Goal: Task Accomplishment & Management: Use online tool/utility

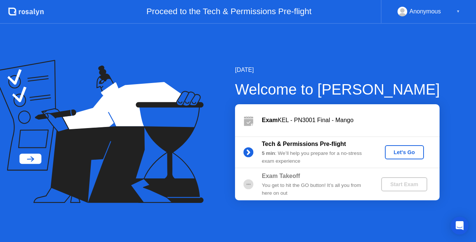
click at [406, 147] on button "Let's Go" at bounding box center [404, 152] width 39 height 14
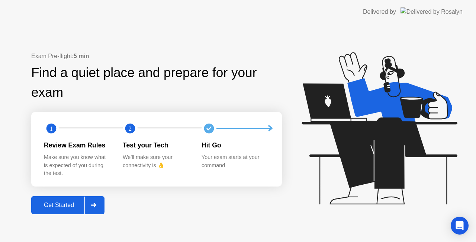
click at [63, 192] on div "Exam Pre-flight: 5 min Find a quiet place and prepare for your exam 1 2 Review …" at bounding box center [156, 133] width 250 height 162
click at [63, 194] on div "Exam Pre-flight: 5 min Find a quiet place and prepare for your exam 1 2 Review …" at bounding box center [156, 133] width 250 height 162
click at [64, 200] on button "Get Started" at bounding box center [67, 205] width 73 height 18
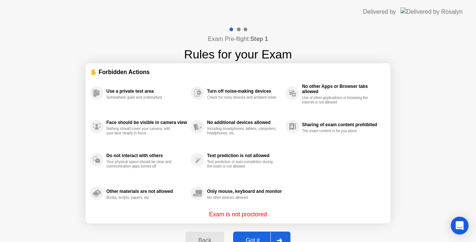
click at [243, 231] on div "Back Got it" at bounding box center [237, 240] width 113 height 34
click at [246, 237] on div "Got it" at bounding box center [252, 240] width 35 height 7
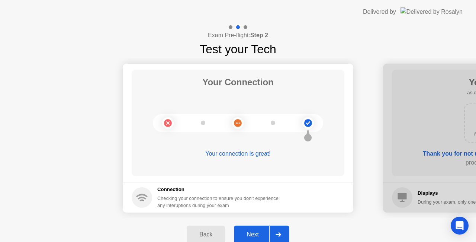
click at [251, 227] on button "Next" at bounding box center [261, 234] width 55 height 18
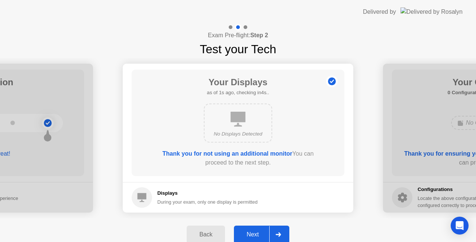
click at [251, 227] on button "Next" at bounding box center [261, 234] width 55 height 18
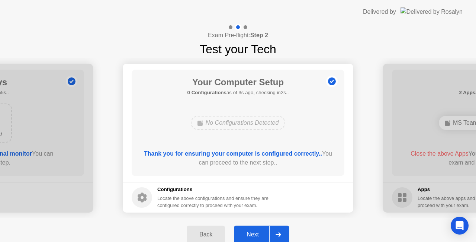
click at [251, 227] on button "Next" at bounding box center [261, 234] width 55 height 18
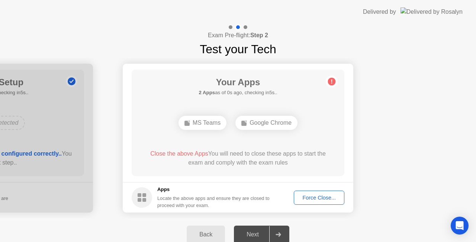
click at [327, 195] on div "Force Close..." at bounding box center [318, 197] width 45 height 6
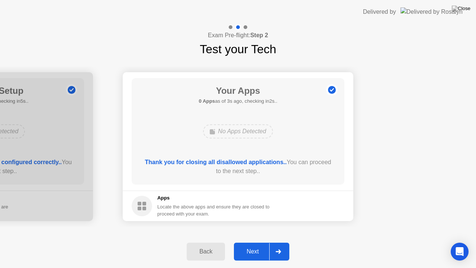
click at [248, 241] on div "Next" at bounding box center [252, 251] width 33 height 7
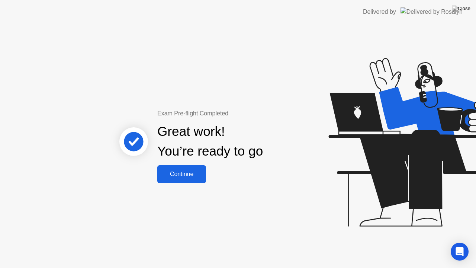
click at [186, 171] on div "Continue" at bounding box center [181, 174] width 44 height 7
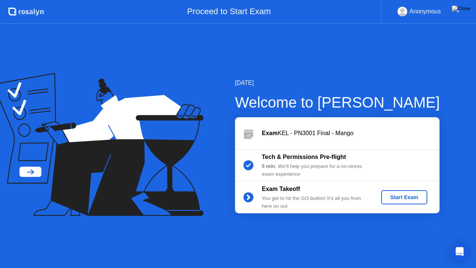
click at [389, 200] on div "Start Exam" at bounding box center [404, 197] width 40 height 6
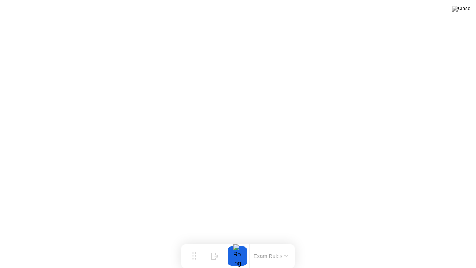
click at [461, 13] on button at bounding box center [461, 9] width 22 height 10
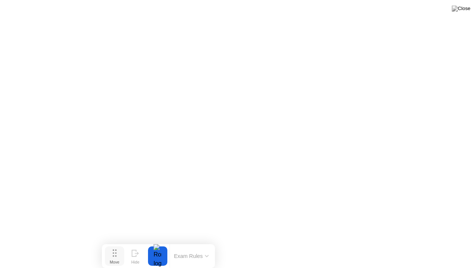
drag, startPoint x: 198, startPoint y: 252, endPoint x: 118, endPoint y: 258, distance: 80.5
click at [118, 241] on button "Move" at bounding box center [114, 255] width 19 height 19
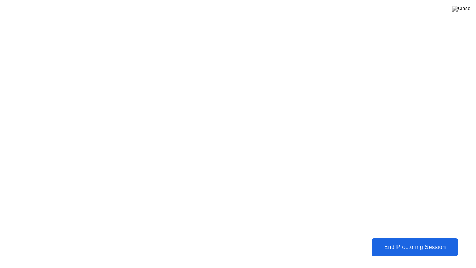
click at [417, 239] on button "End Proctoring Session" at bounding box center [414, 247] width 87 height 18
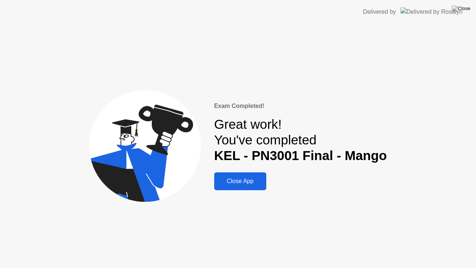
click at [253, 190] on div "Exam Completed! Great work! You've completed KEL - PN3001 Final - Mango Close A…" at bounding box center [238, 146] width 476 height 244
click at [252, 187] on button "Close App" at bounding box center [240, 181] width 52 height 18
